Goal: Task Accomplishment & Management: Use online tool/utility

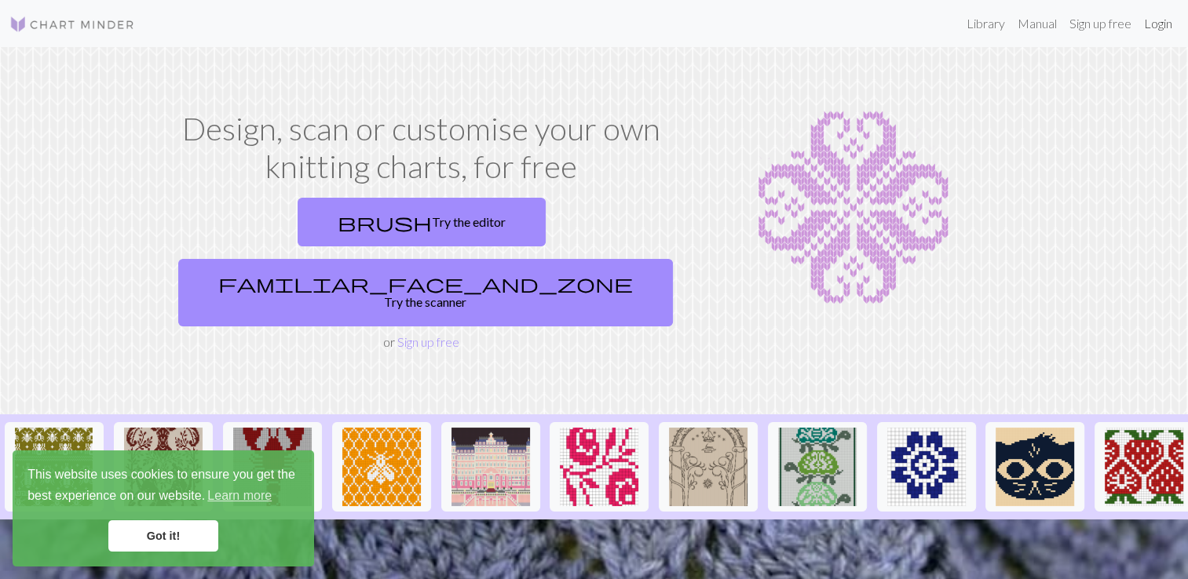
click at [1166, 26] on link "Login" at bounding box center [1157, 23] width 41 height 31
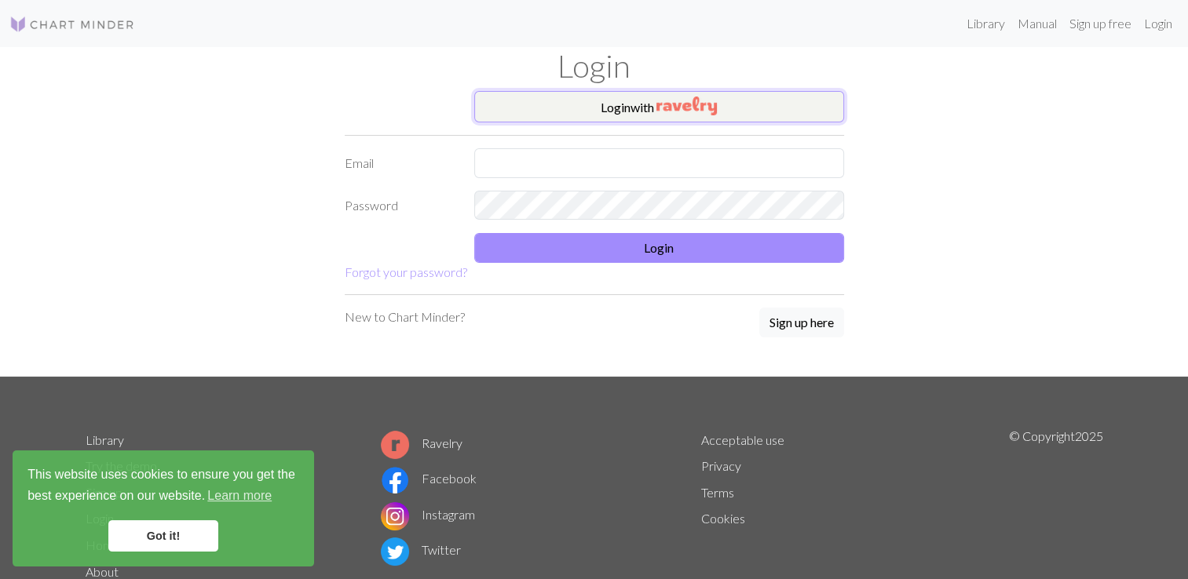
click at [612, 108] on button "Login with" at bounding box center [659, 106] width 370 height 31
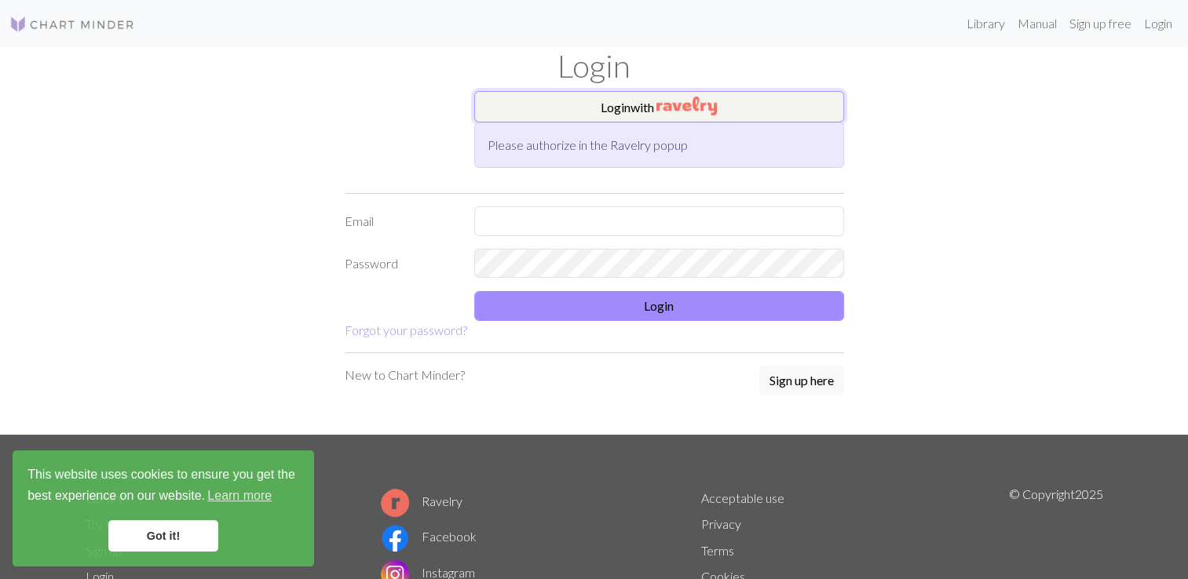
click at [564, 106] on button "Login with" at bounding box center [659, 106] width 370 height 31
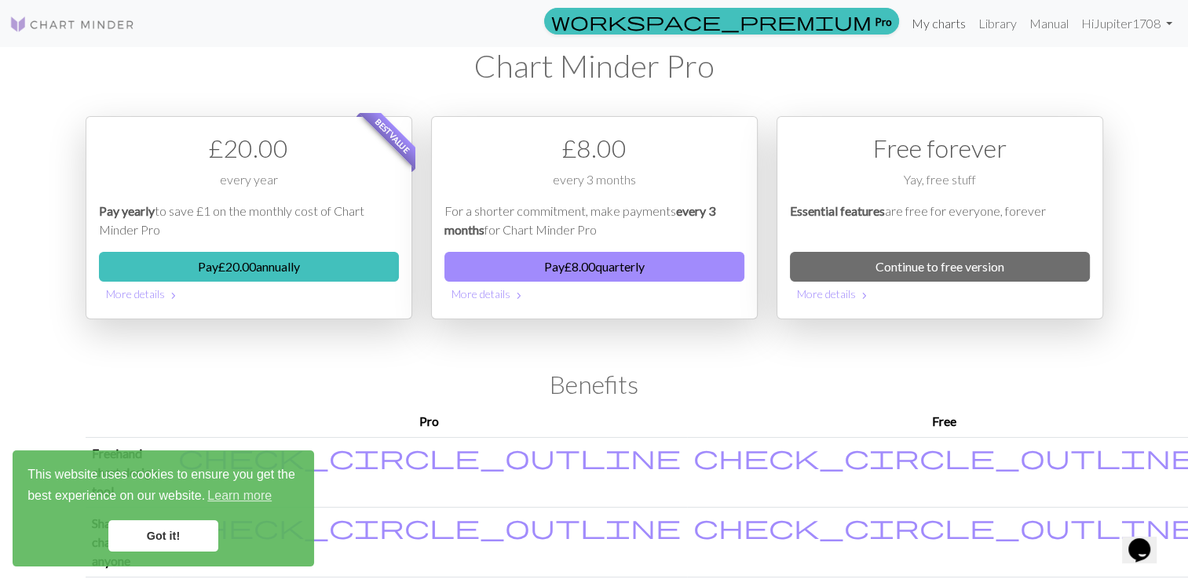
click at [929, 20] on link "My charts" at bounding box center [938, 23] width 67 height 31
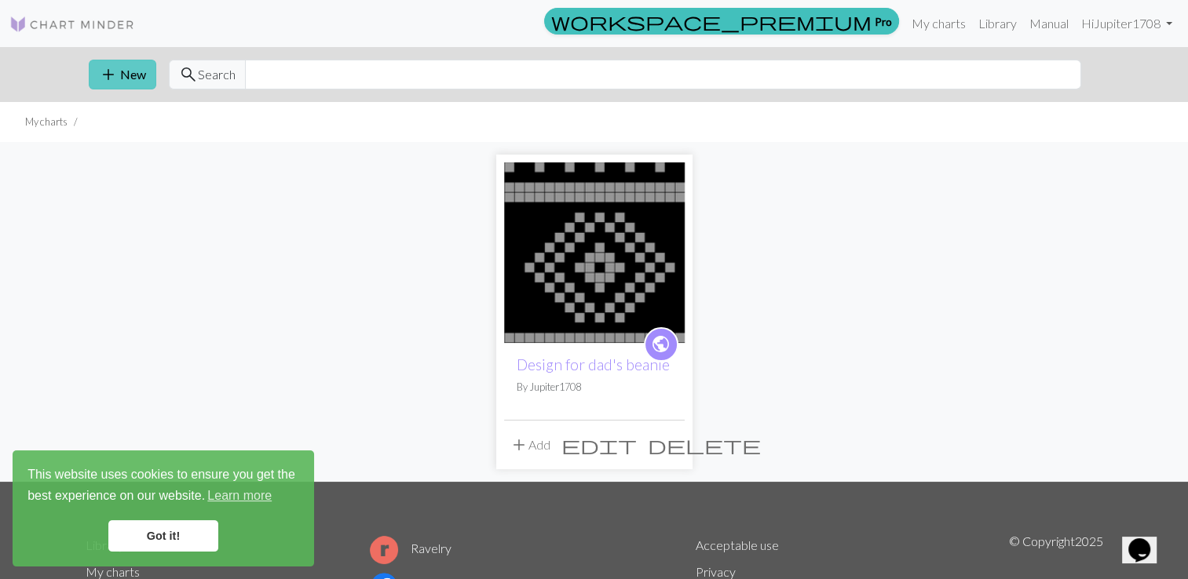
click at [118, 80] on button "add New" at bounding box center [122, 75] width 67 height 30
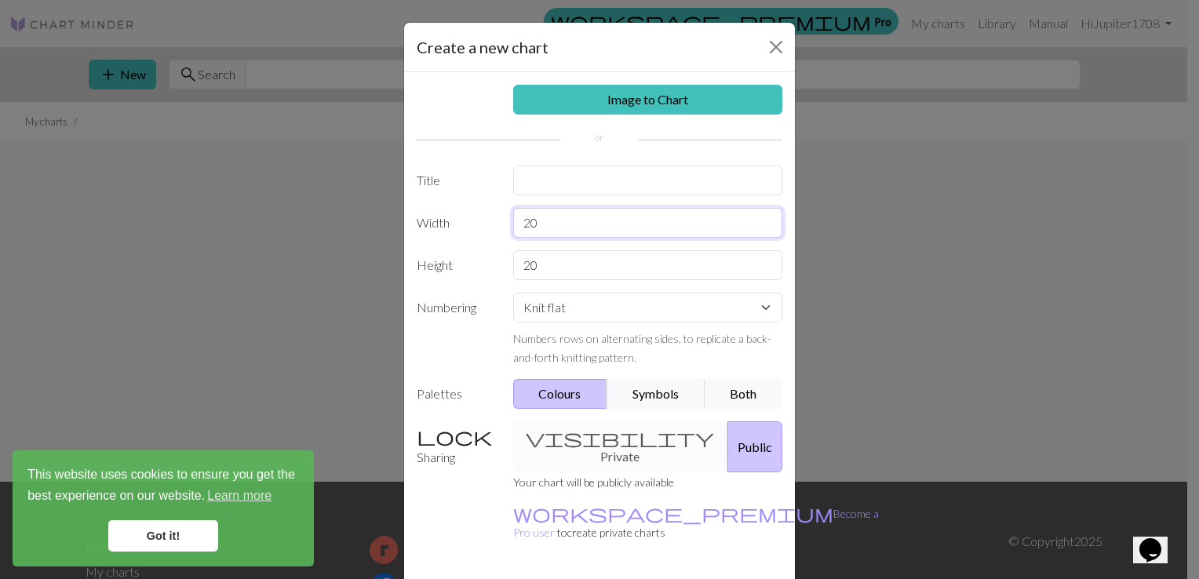
click at [570, 224] on input "20" at bounding box center [648, 223] width 270 height 30
type input "2"
type input "240"
click at [565, 271] on input "20" at bounding box center [648, 265] width 270 height 30
type input "2"
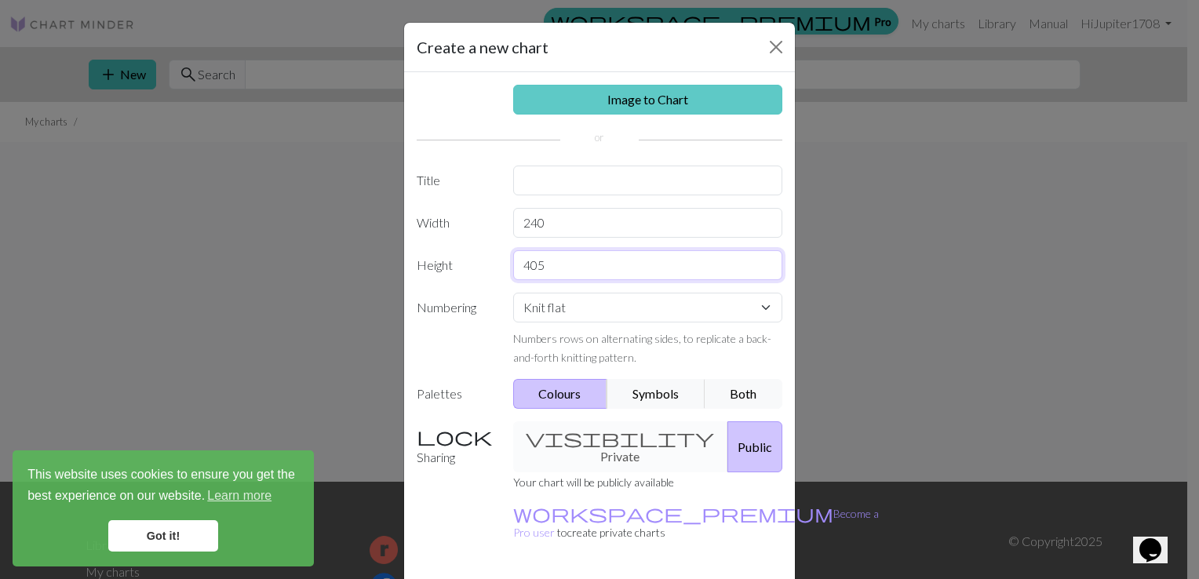
type input "405"
click at [565, 98] on link "Image to Chart" at bounding box center [648, 100] width 270 height 30
